Goal: Information Seeking & Learning: Learn about a topic

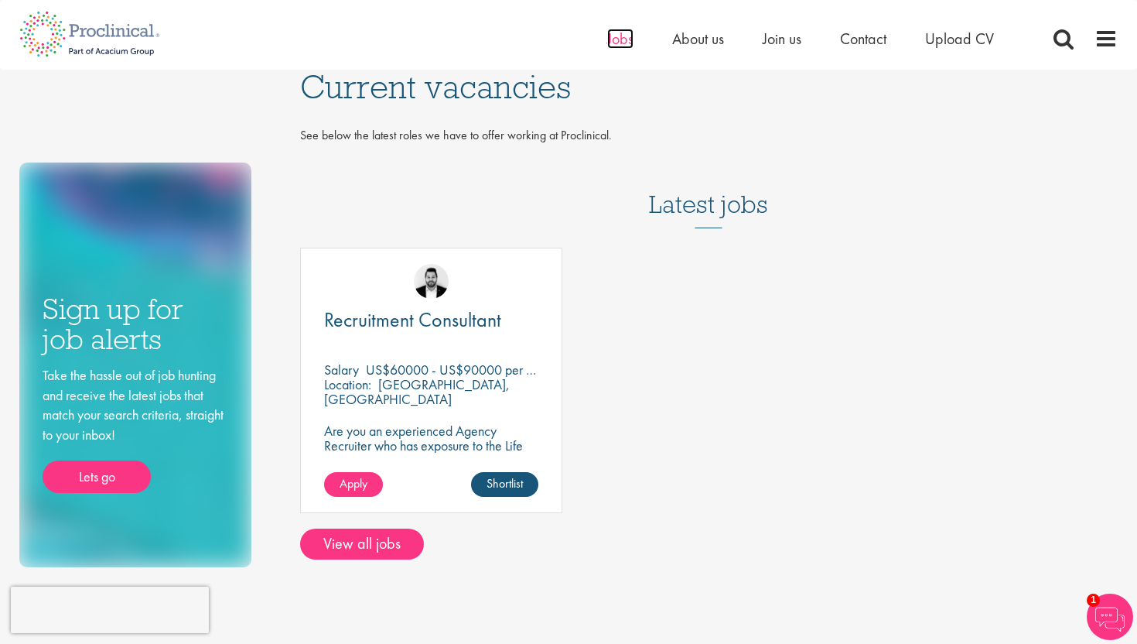
click at [625, 39] on span "Jobs" at bounding box center [620, 39] width 26 height 20
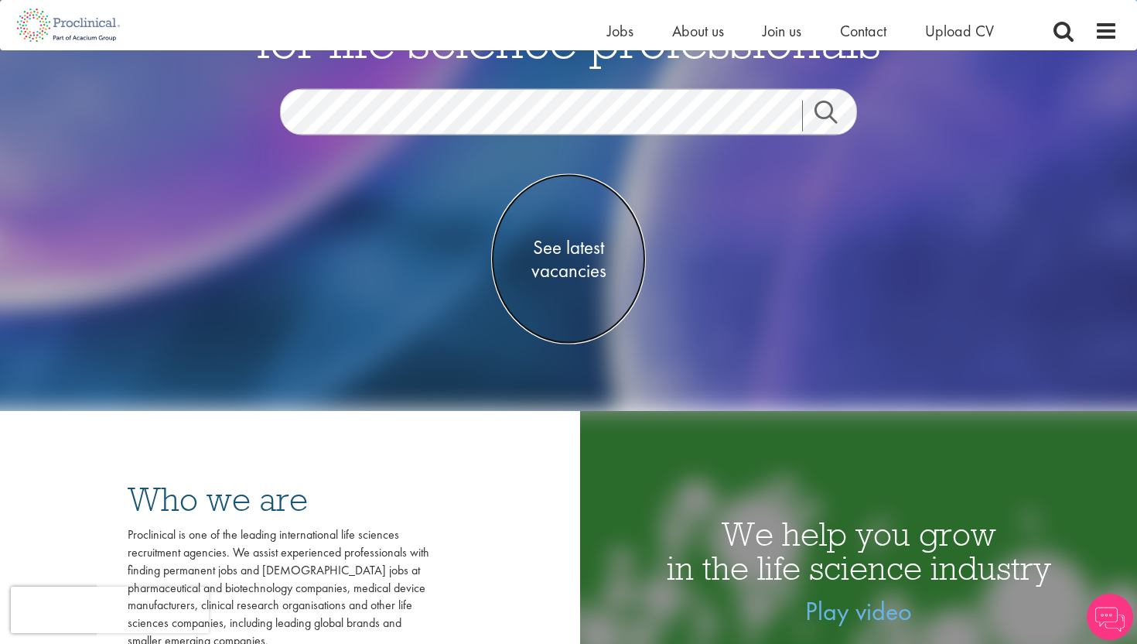
click at [579, 284] on link "See latest vacancies" at bounding box center [568, 258] width 155 height 170
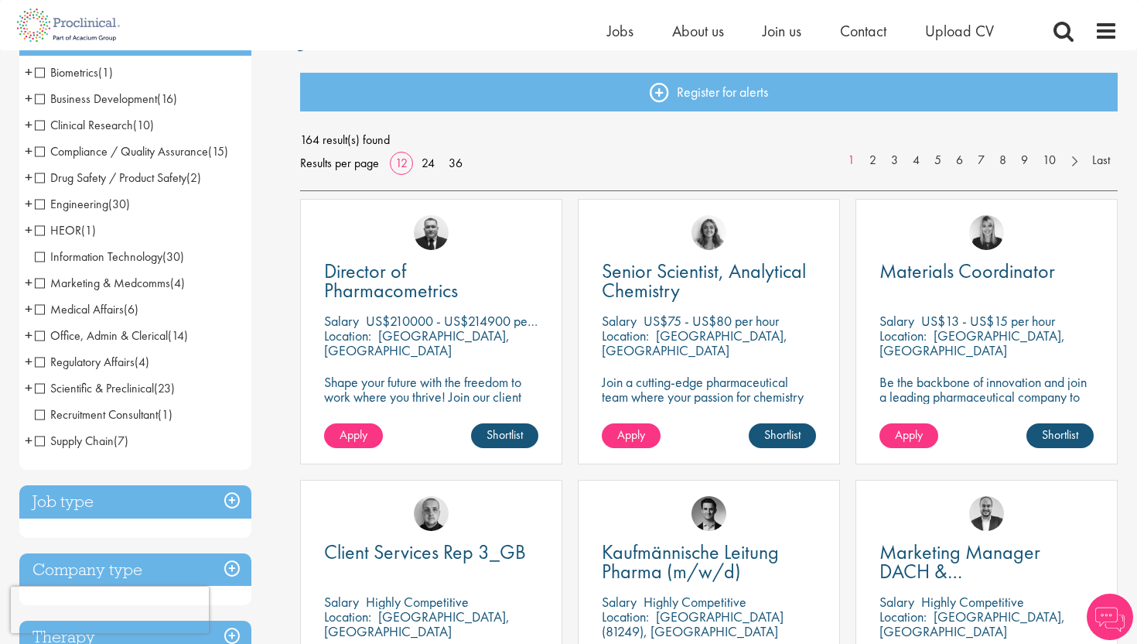
click at [132, 366] on span "Regulatory Affairs" at bounding box center [85, 362] width 100 height 16
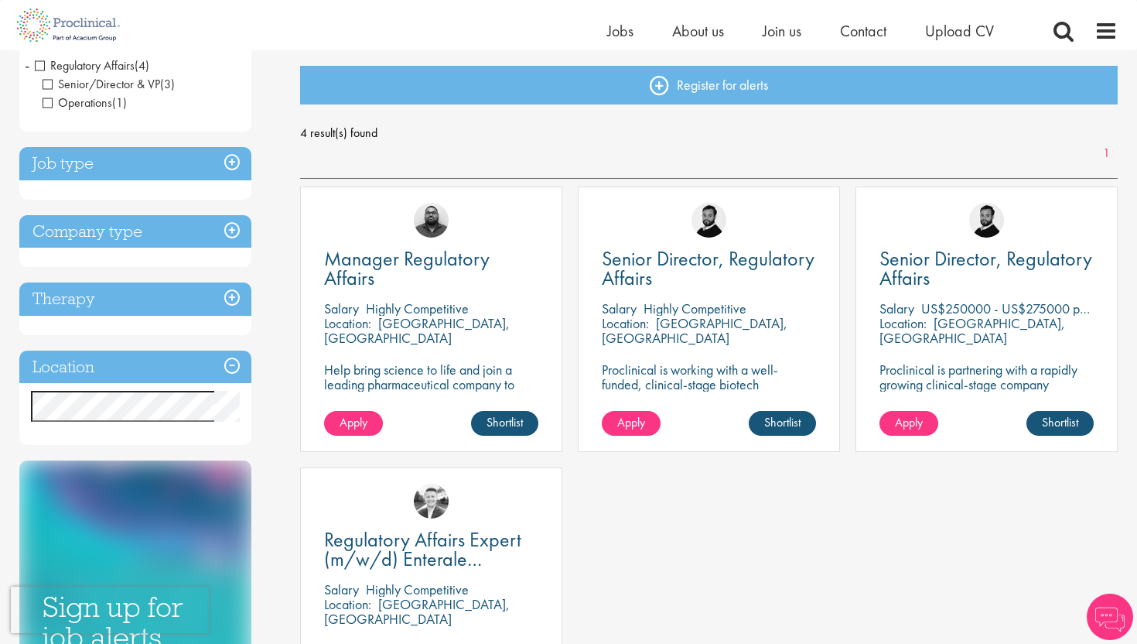
scroll to position [208, 0]
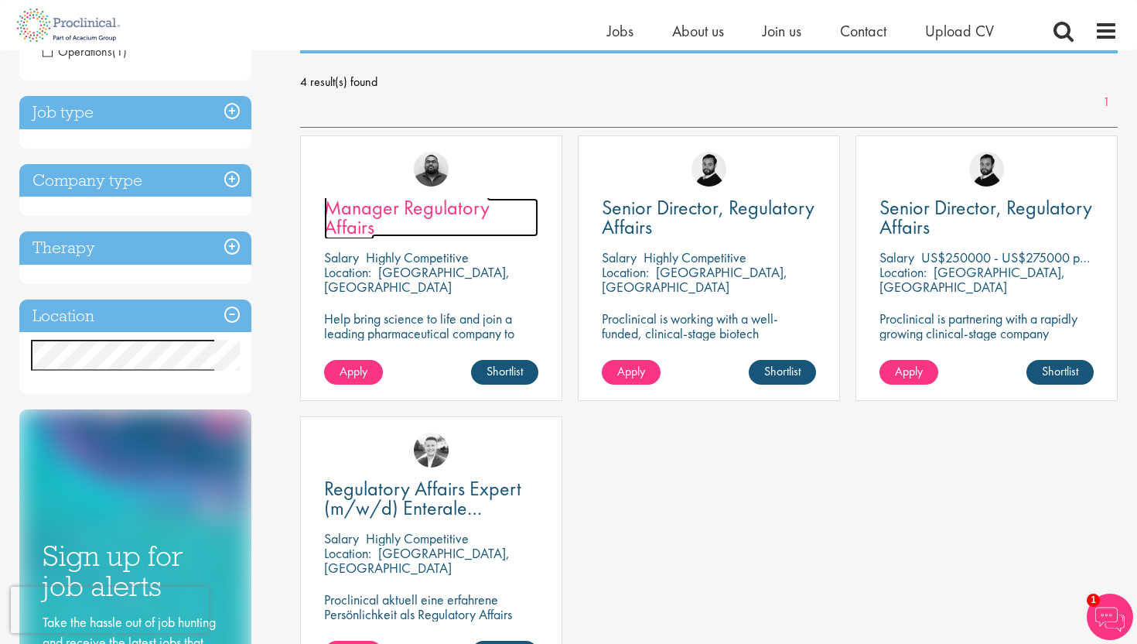
click at [349, 217] on span "Manager Regulatory Affairs" at bounding box center [407, 217] width 166 height 46
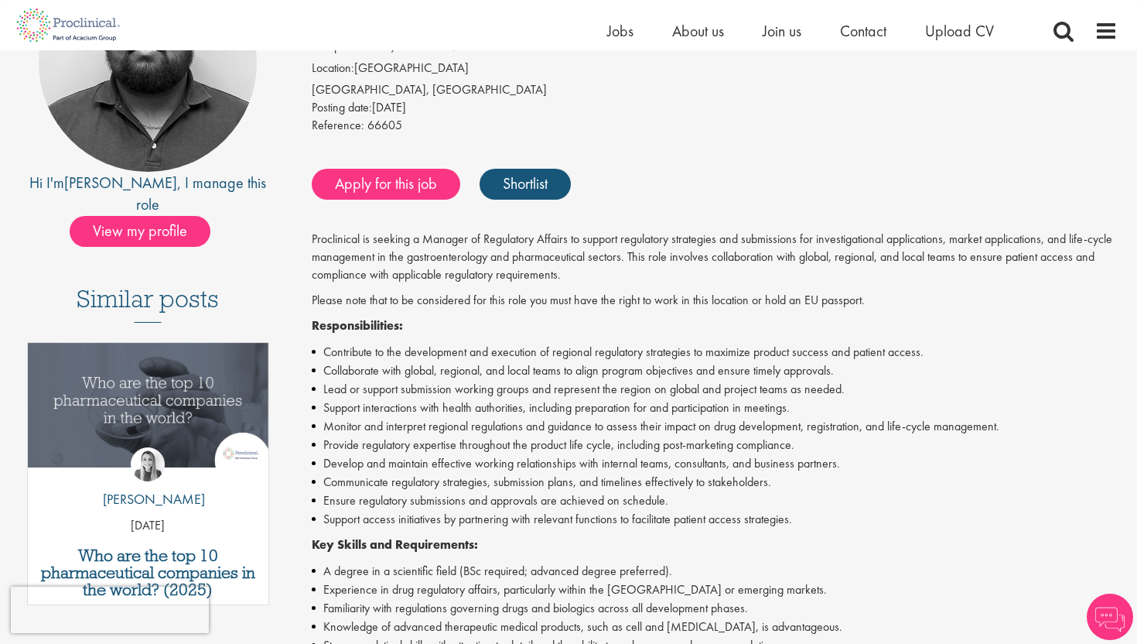
scroll to position [222, 0]
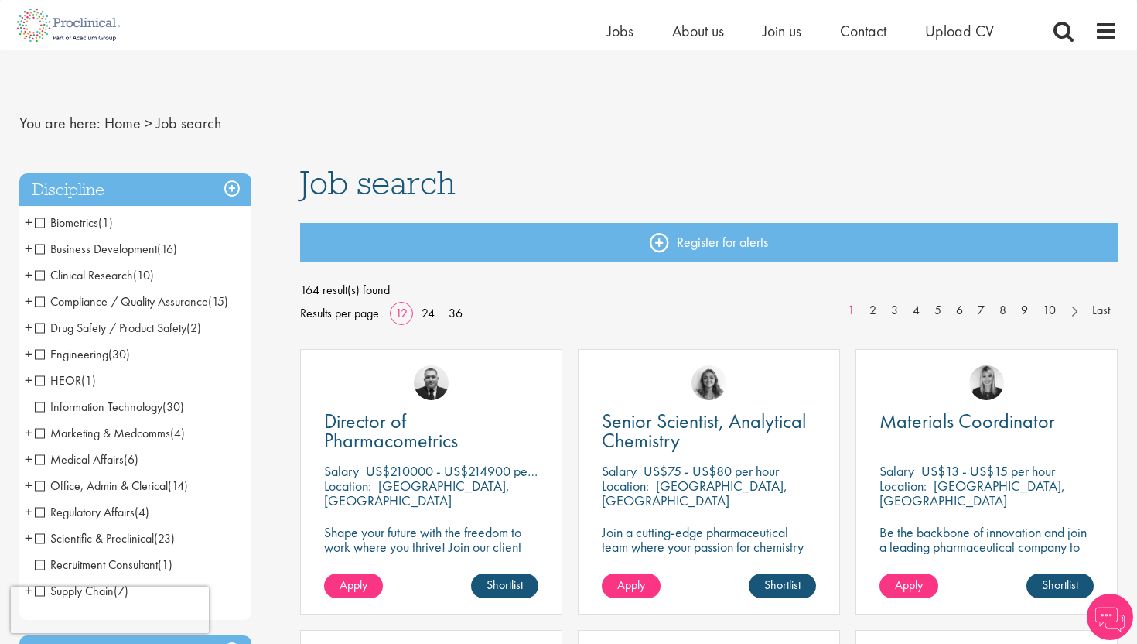
scroll to position [150, 0]
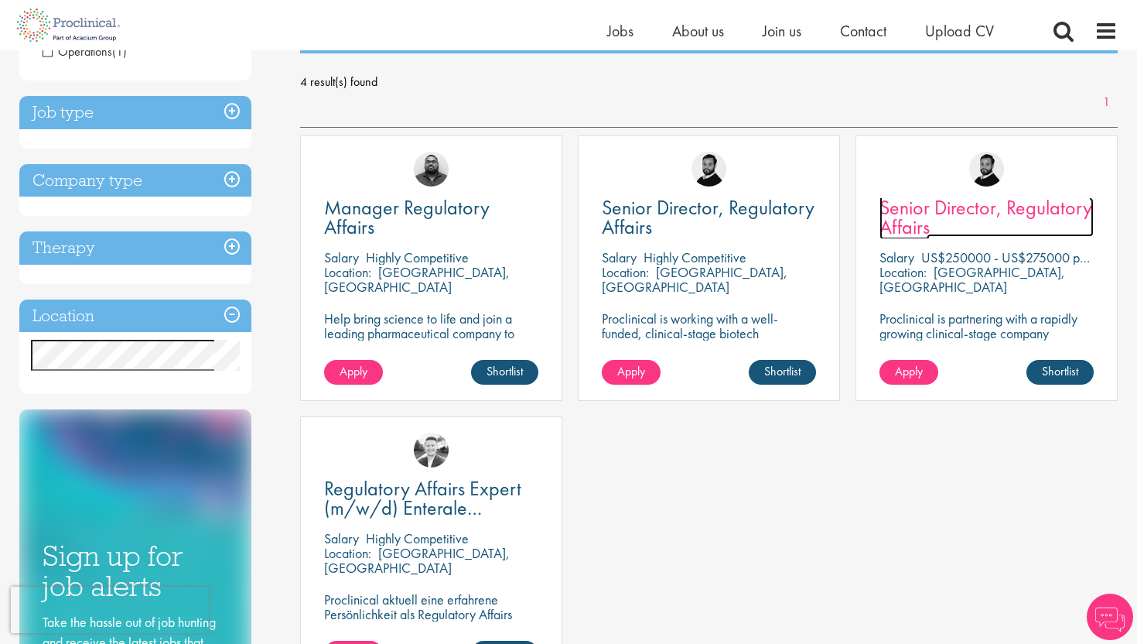
click at [1020, 224] on link "Senior Director, Regulatory Affairs" at bounding box center [987, 217] width 214 height 39
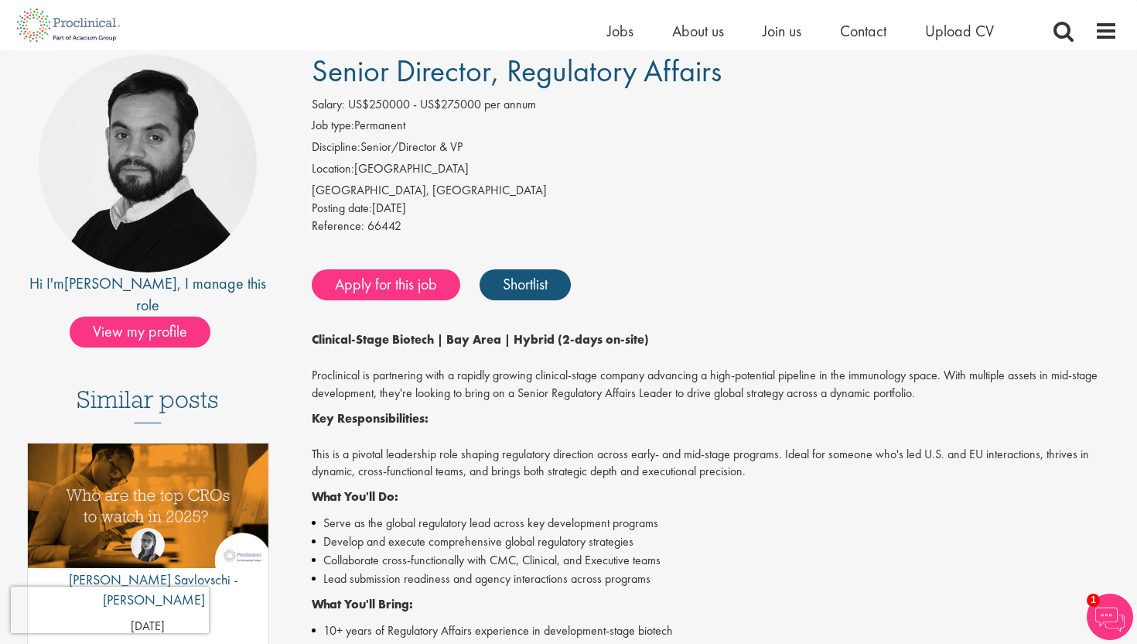
scroll to position [132, 0]
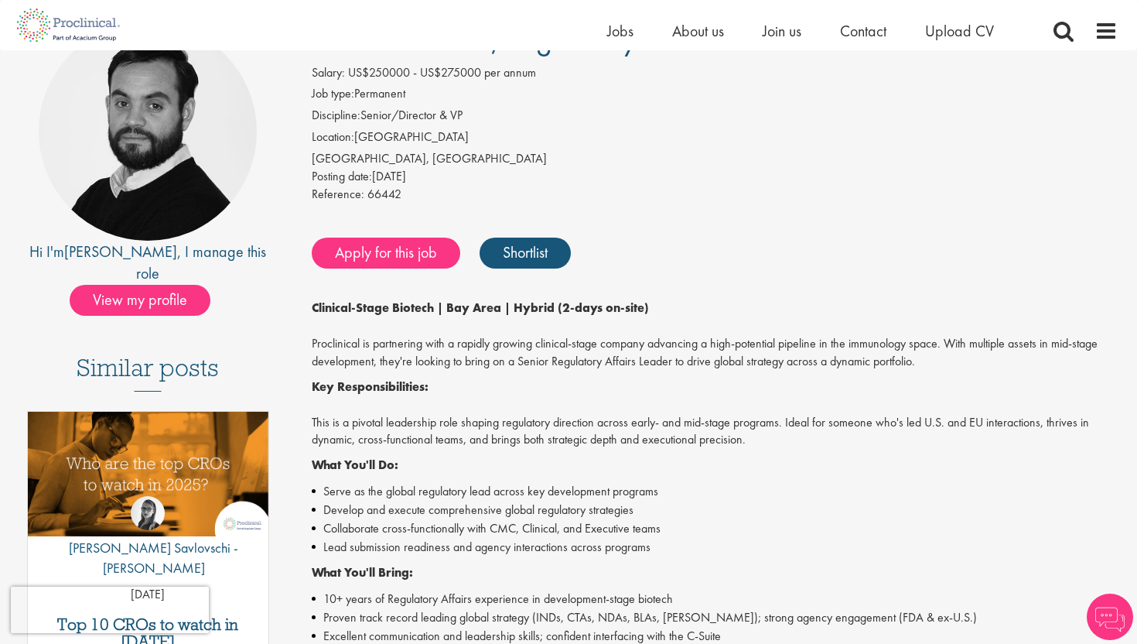
scroll to position [132, 0]
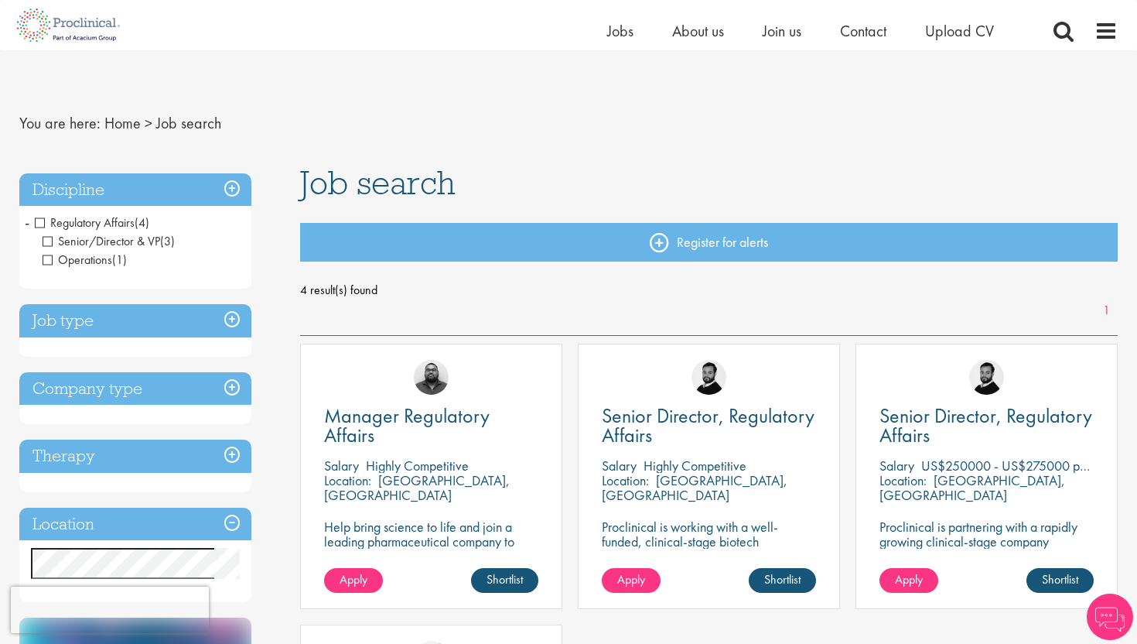
scroll to position [214, 0]
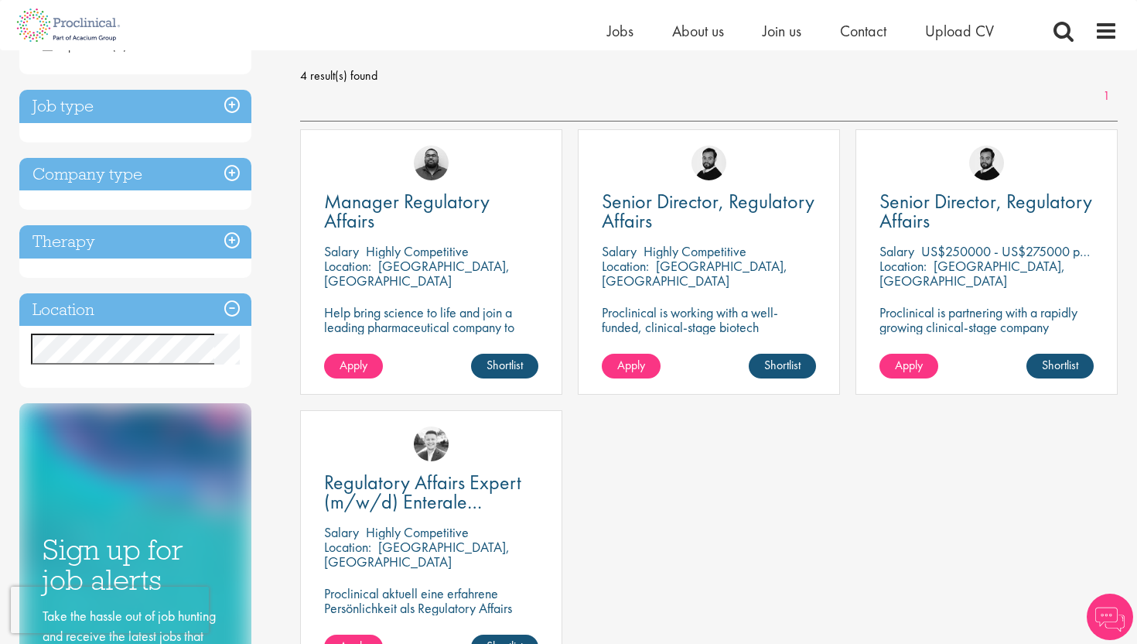
click at [650, 237] on div "Senior Director, Regulatory Affairs Salary Highly Competitive Location: Boston,…" at bounding box center [709, 261] width 262 height 265
click at [634, 217] on span "Senior Director, Regulatory Affairs" at bounding box center [708, 211] width 213 height 46
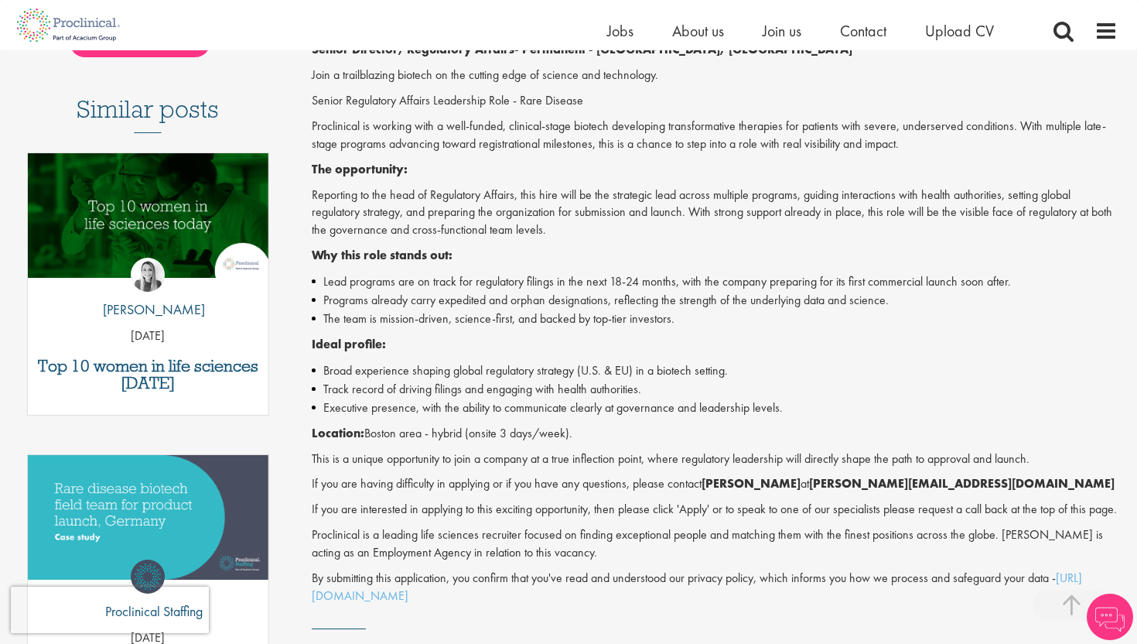
scroll to position [439, 0]
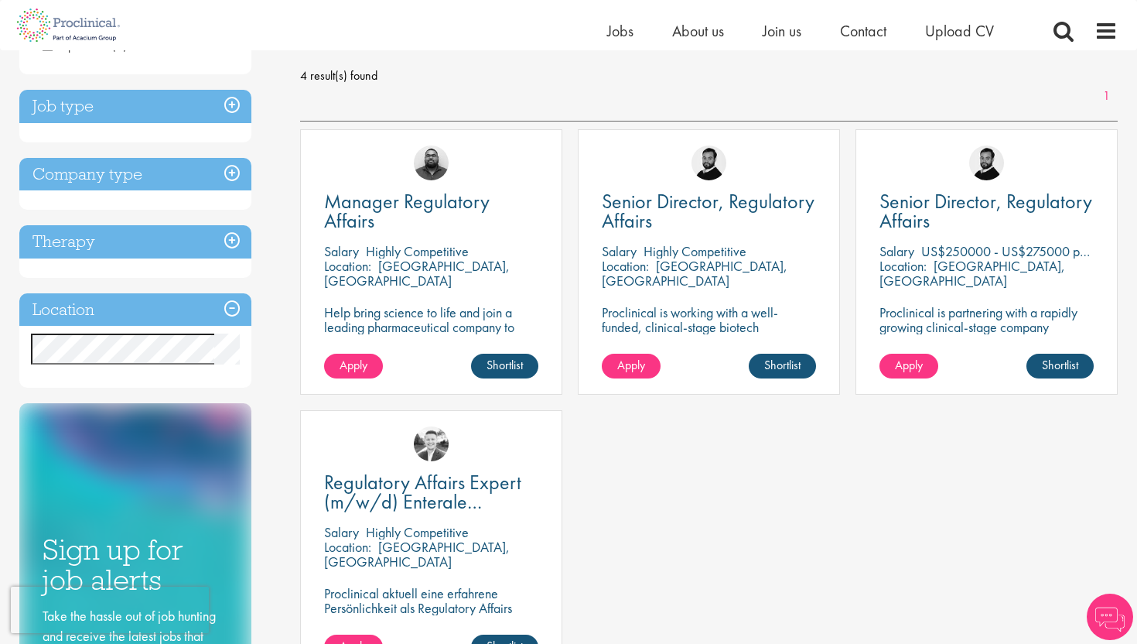
scroll to position [214, 0]
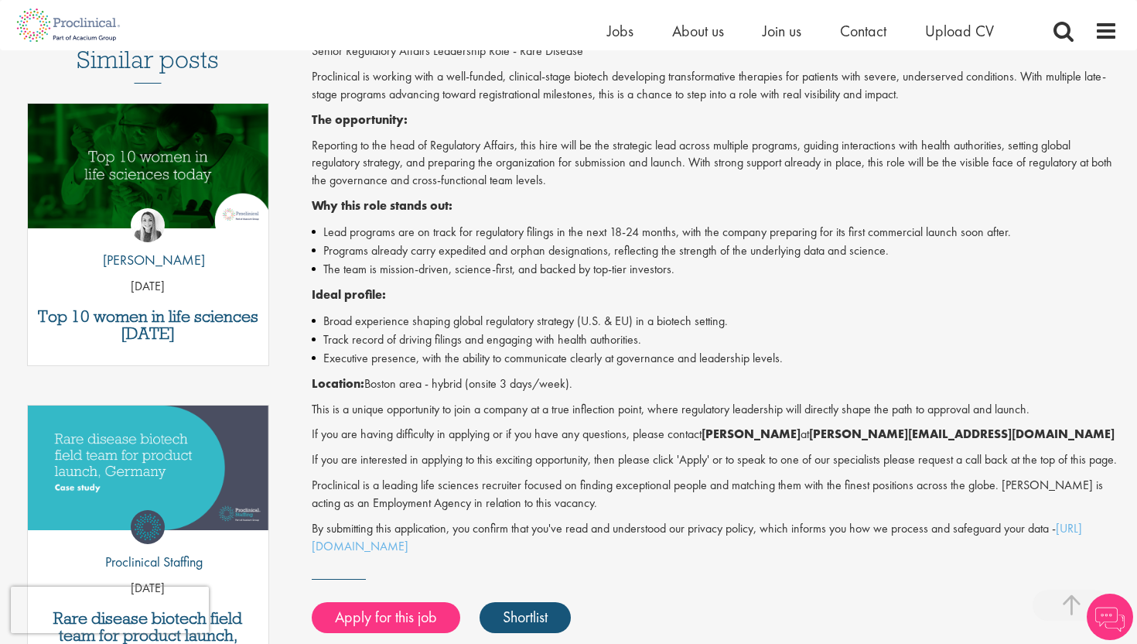
scroll to position [439, 0]
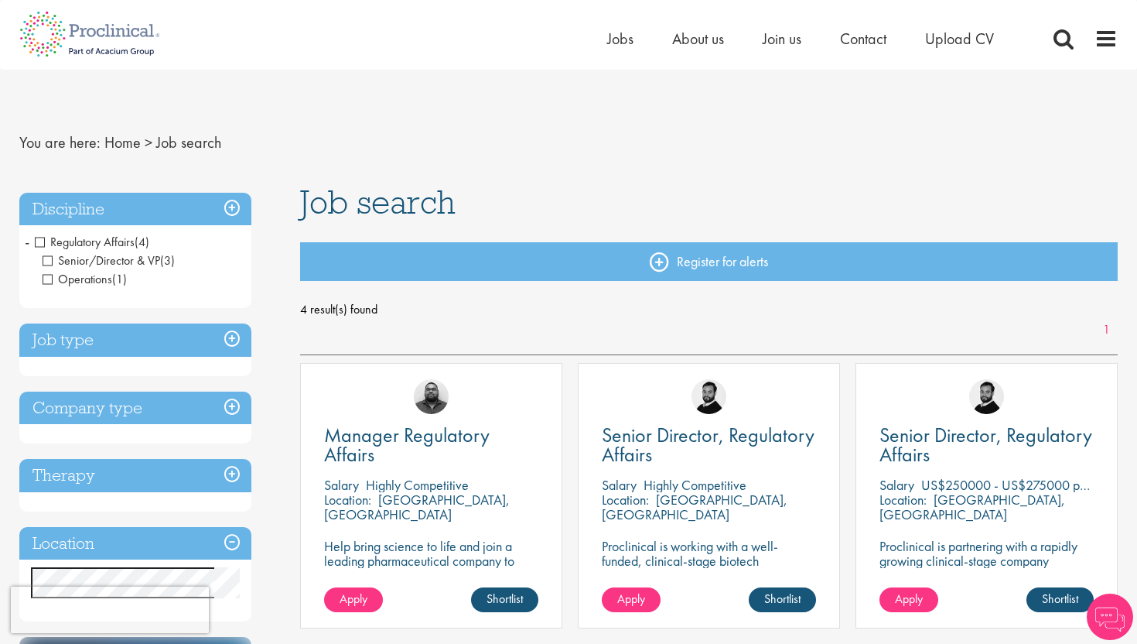
click at [36, 239] on span "Regulatory Affairs" at bounding box center [85, 242] width 100 height 16
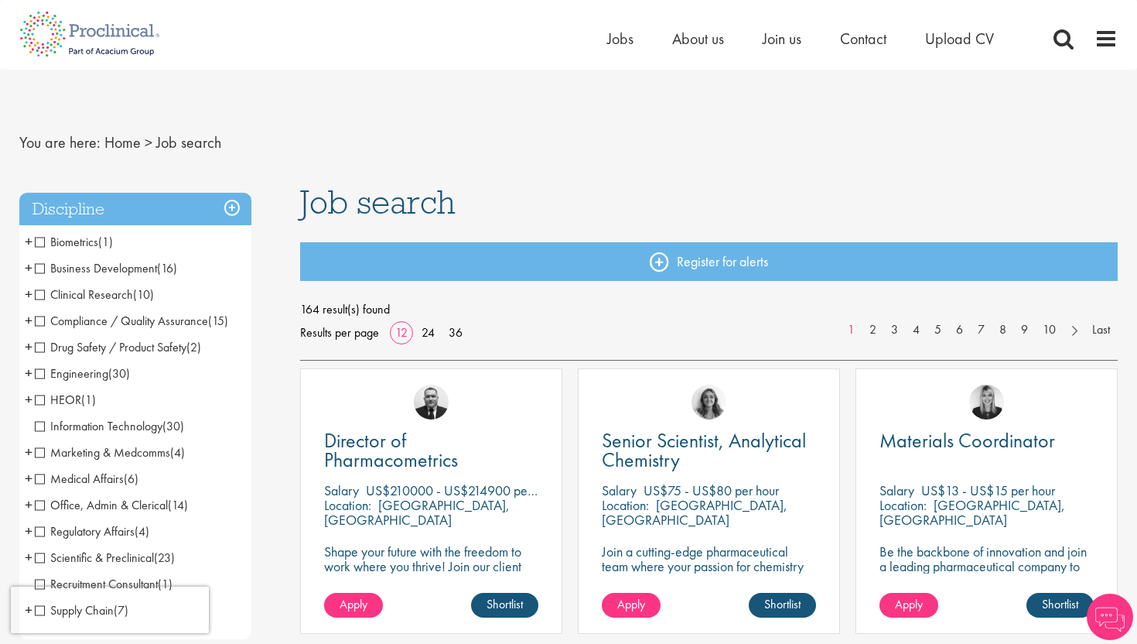
click at [141, 329] on li "Compliance / Quality Assurance (15) - + Good Manufacturing Practice (GMP) (9) G…" at bounding box center [135, 321] width 232 height 26
click at [156, 323] on span "Compliance / Quality Assurance" at bounding box center [121, 321] width 173 height 16
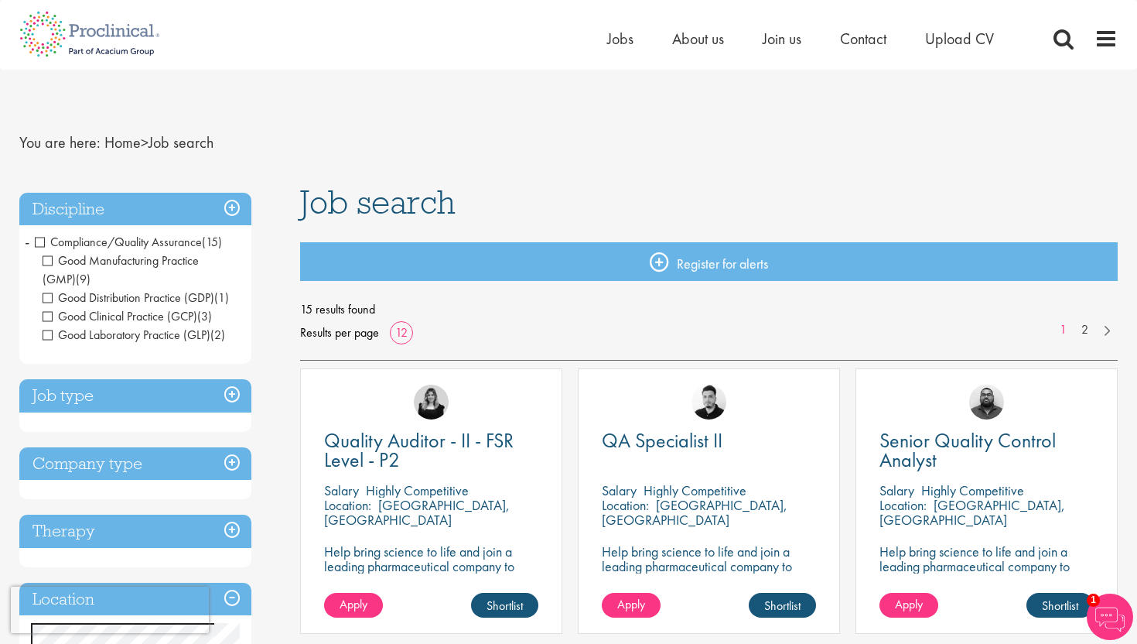
click at [40, 244] on span "Compliance/Quality Assurance" at bounding box center [118, 242] width 167 height 16
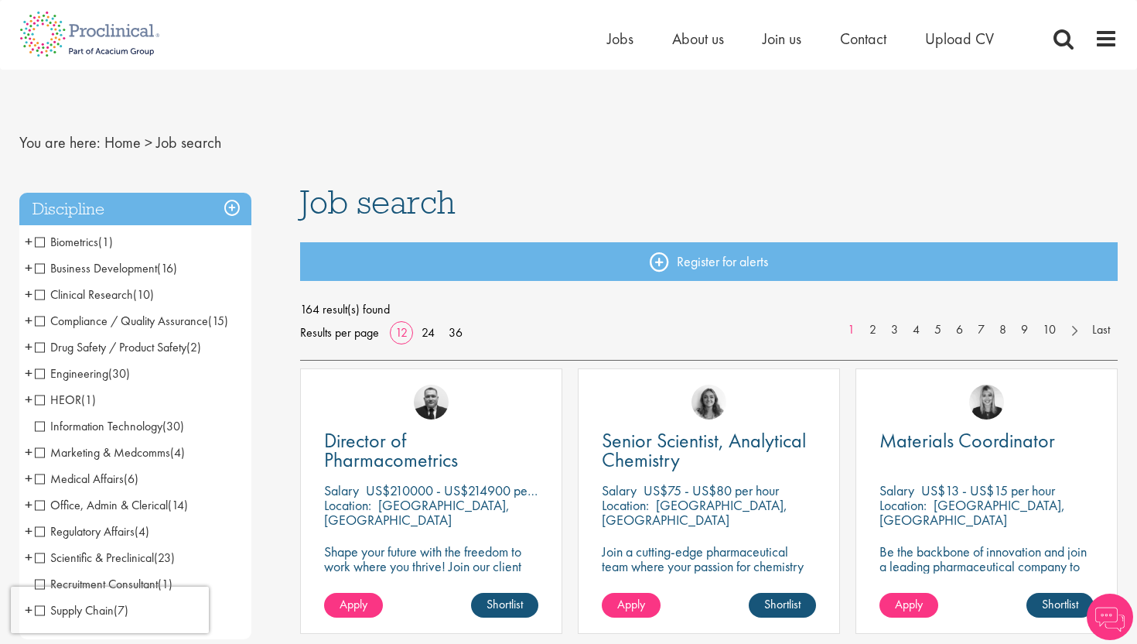
click at [135, 277] on li "Business Development (16) - + Licensing (1) Sales (5) Account Management (3) Co…" at bounding box center [135, 268] width 232 height 26
click at [44, 269] on span "Business Development" at bounding box center [96, 268] width 122 height 16
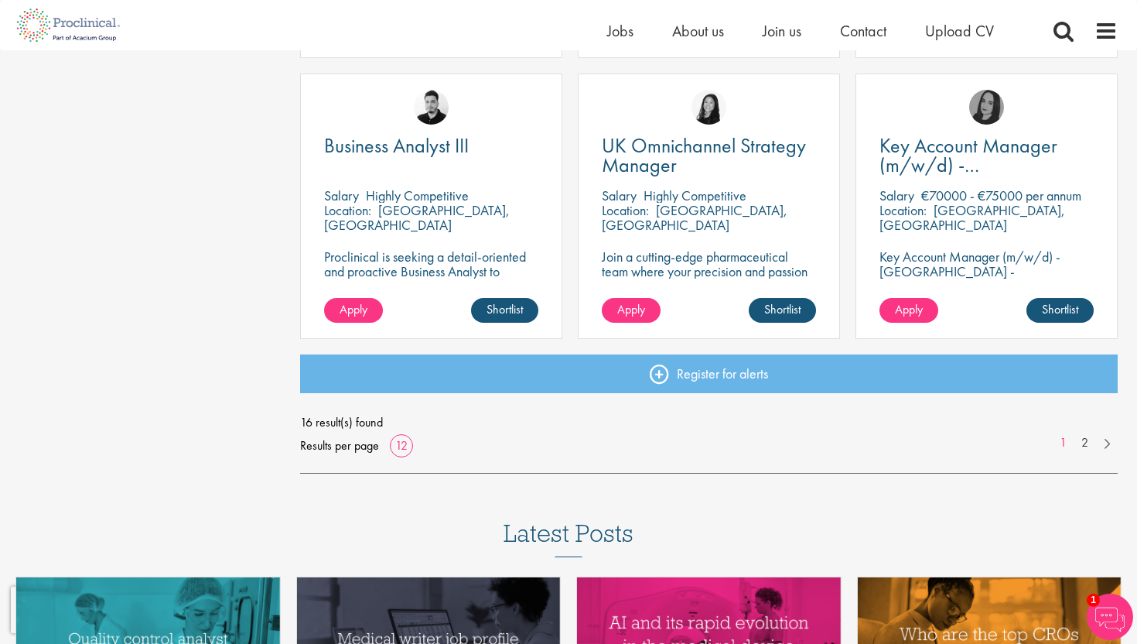
scroll to position [1132, 0]
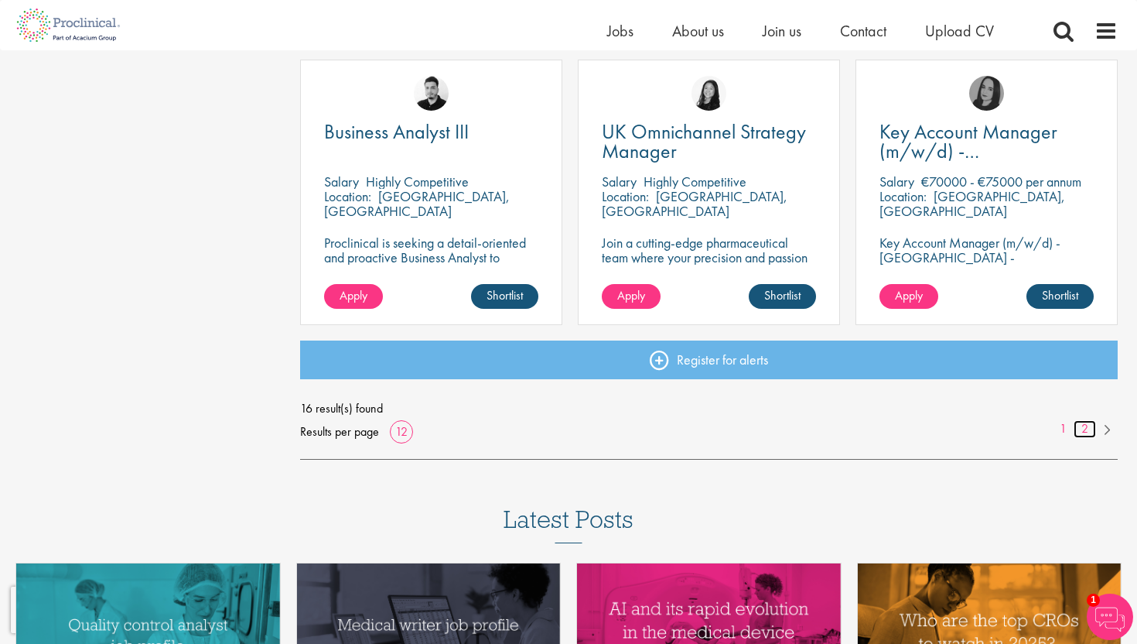
click at [1083, 425] on link "2" at bounding box center [1085, 429] width 22 height 18
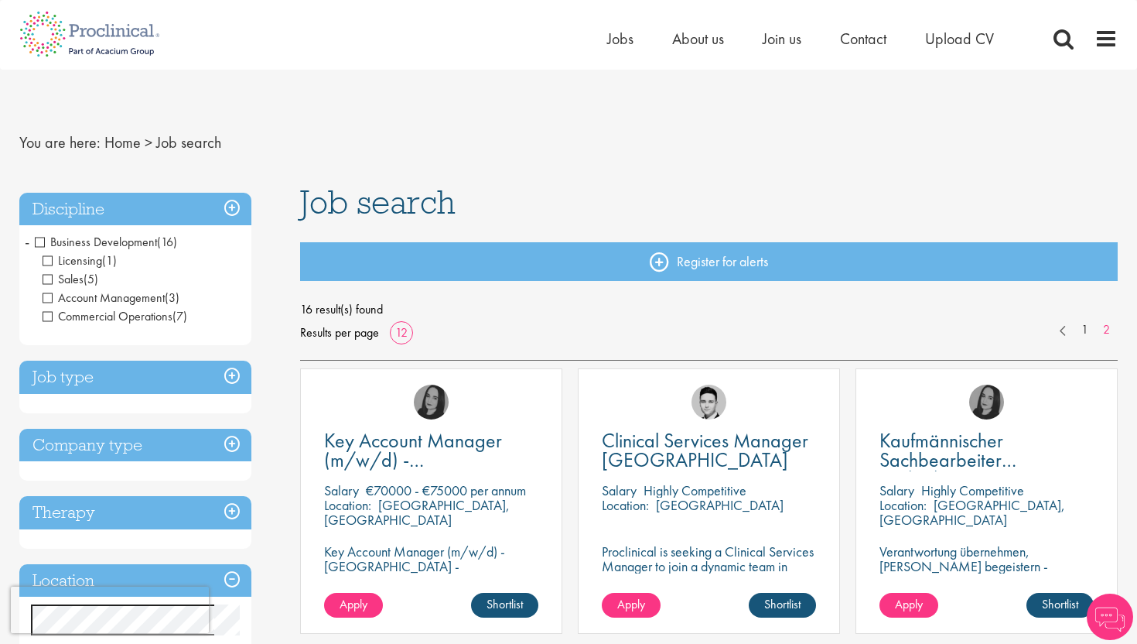
click at [41, 241] on span "Business Development" at bounding box center [96, 242] width 122 height 16
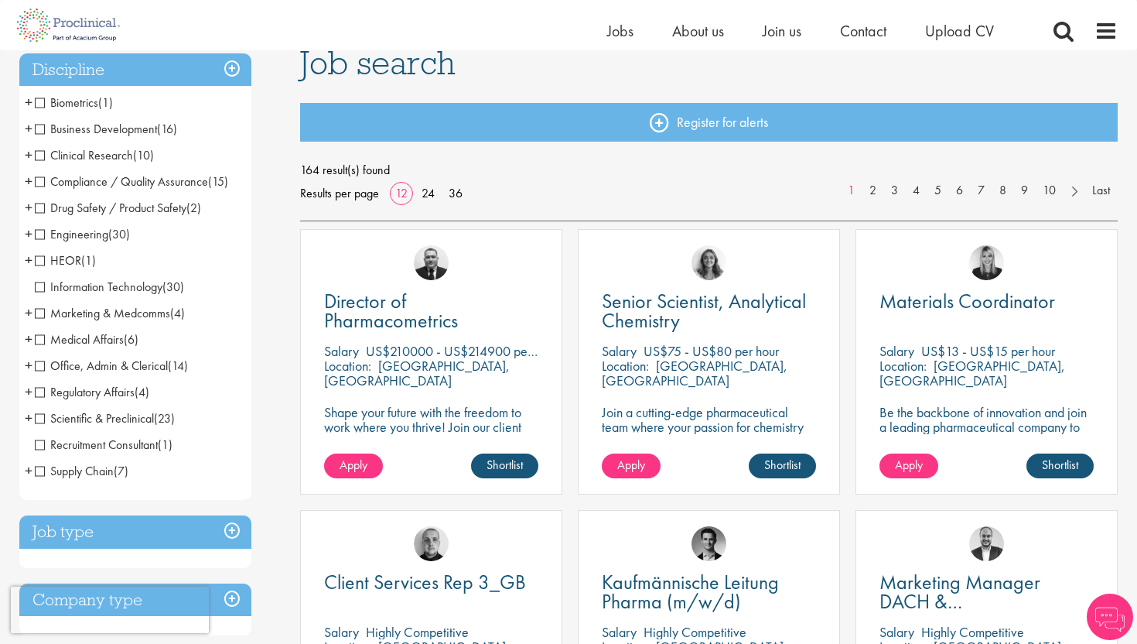
scroll to position [146, 0]
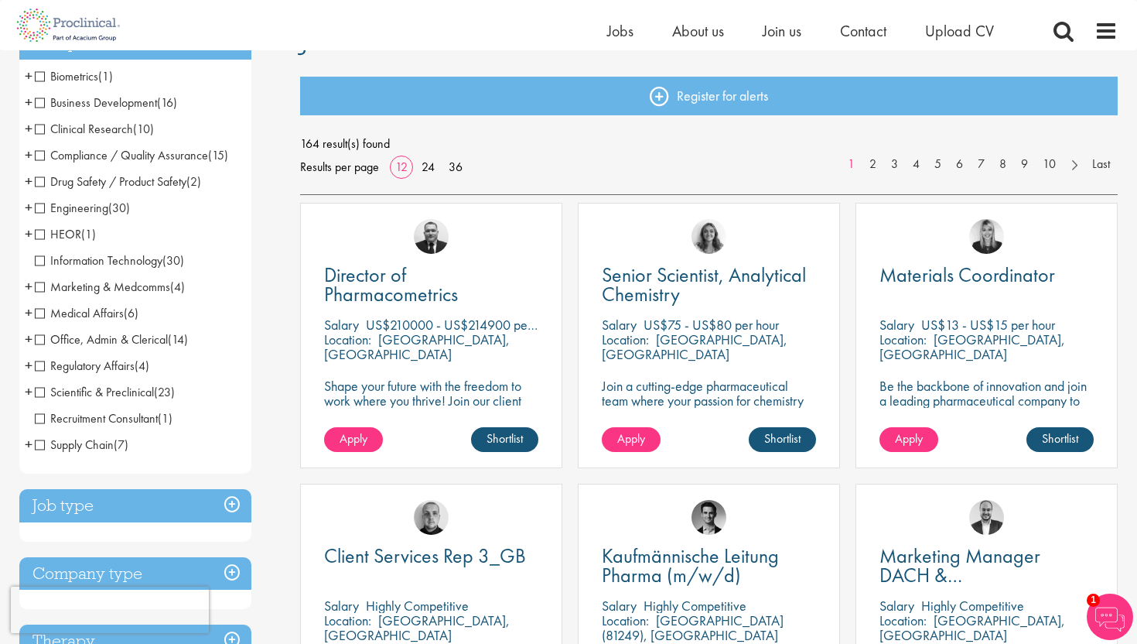
click at [135, 392] on span "Scientific & Preclinical" at bounding box center [94, 392] width 119 height 16
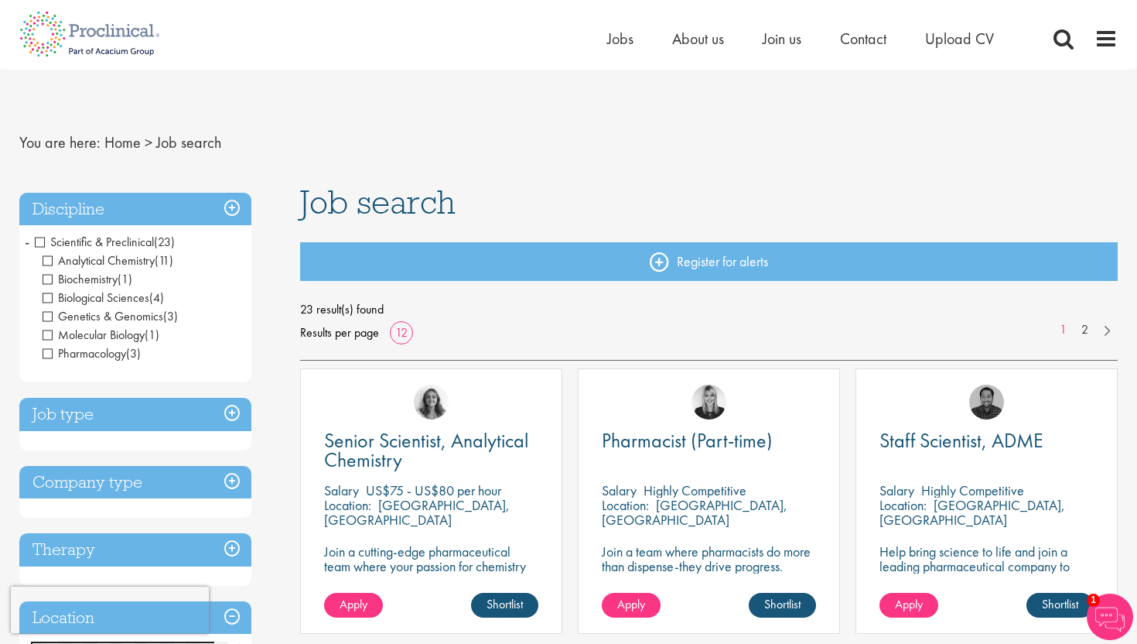
click at [41, 241] on span "Scientific & Preclinical" at bounding box center [94, 242] width 119 height 16
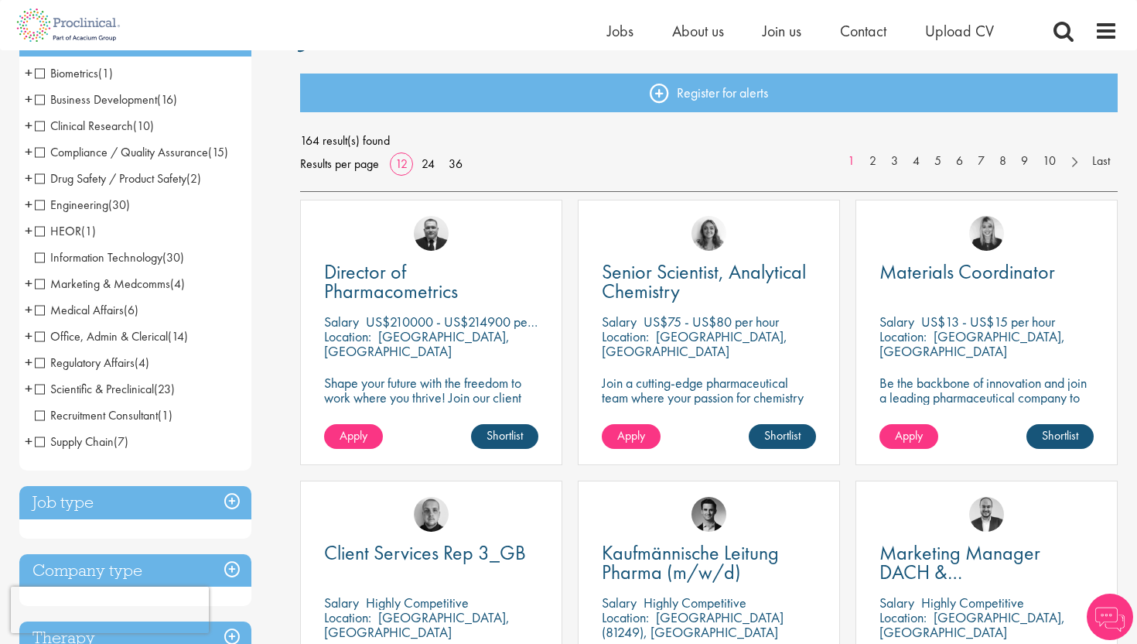
scroll to position [151, 0]
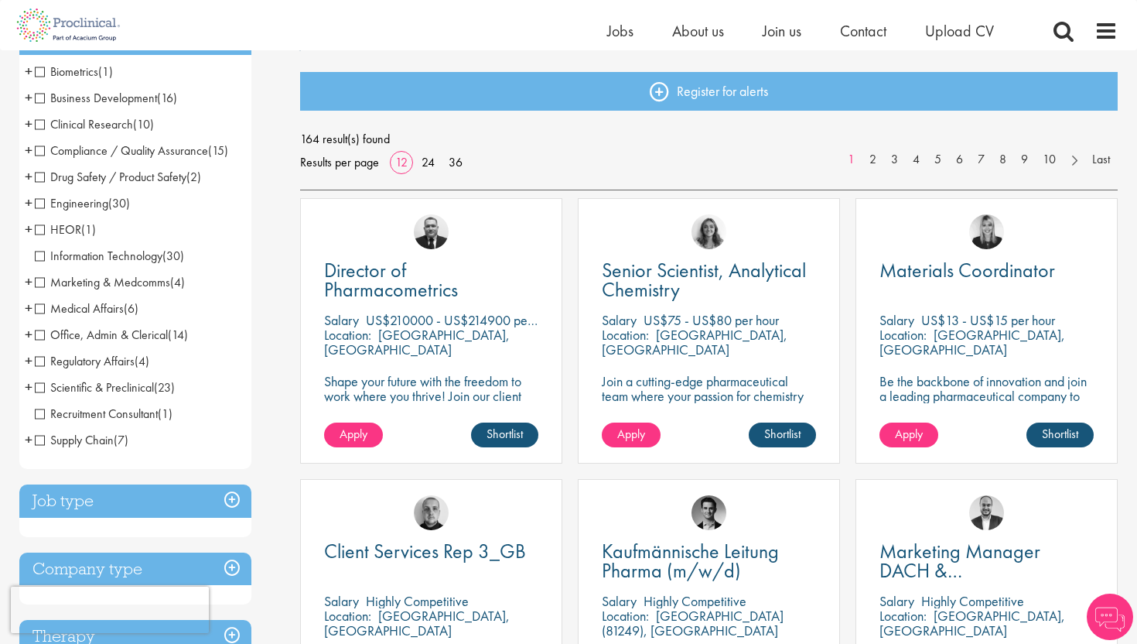
click at [91, 421] on span "Recruitment Consultant" at bounding box center [96, 413] width 123 height 16
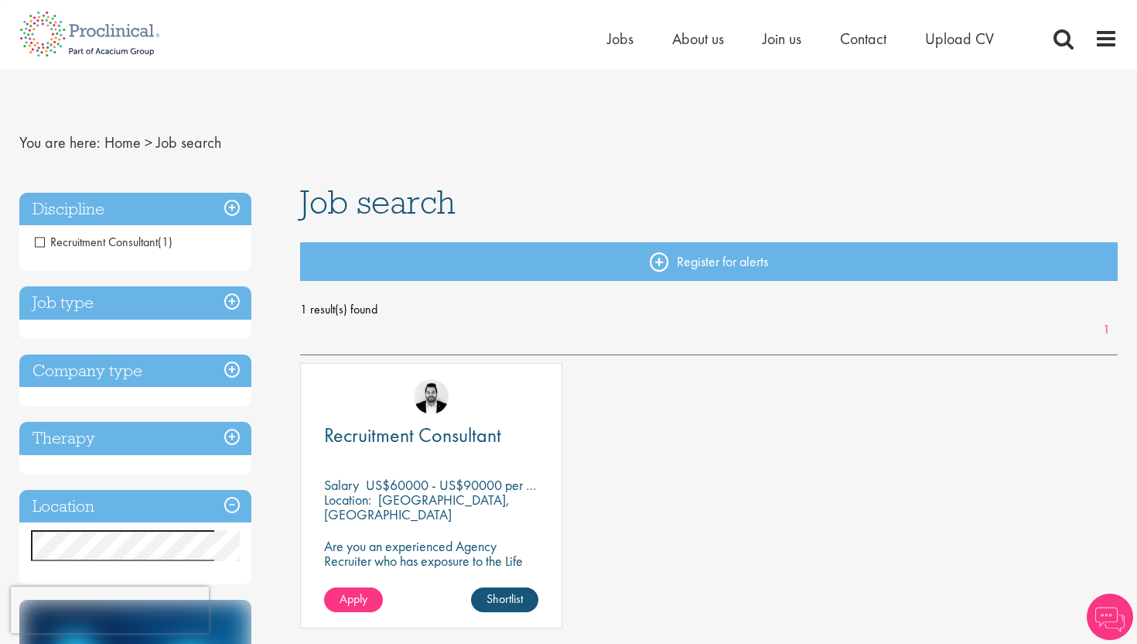
click at [439, 500] on p "[GEOGRAPHIC_DATA], [GEOGRAPHIC_DATA]" at bounding box center [417, 506] width 186 height 32
click at [445, 446] on span "Recruitment Consultant" at bounding box center [412, 435] width 177 height 26
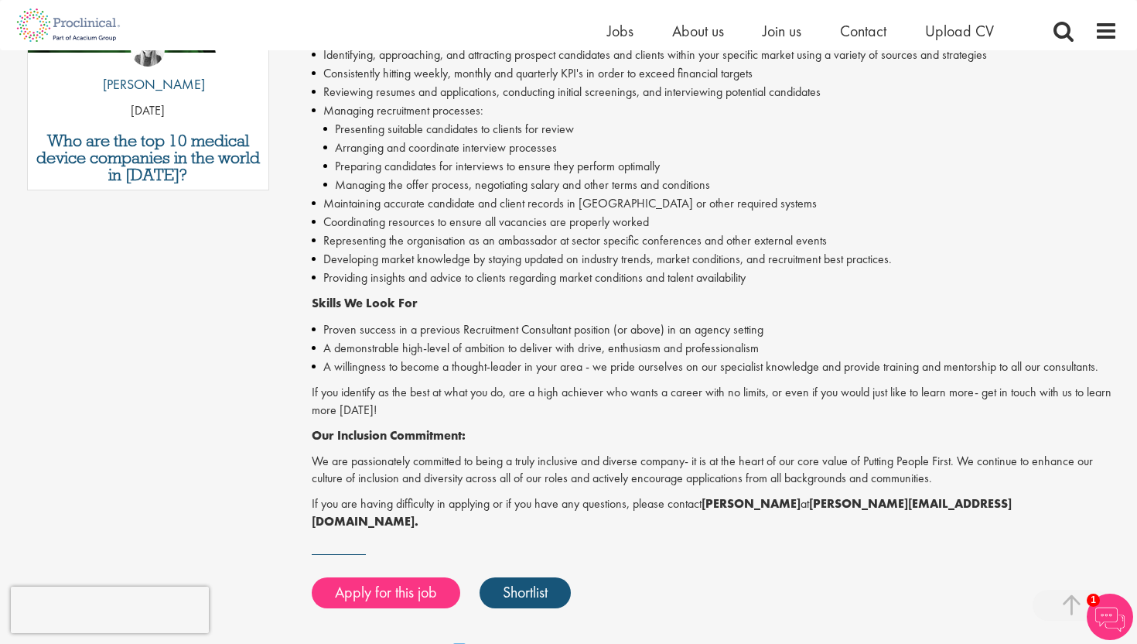
scroll to position [948, 0]
